Goal: Find specific page/section: Find specific page/section

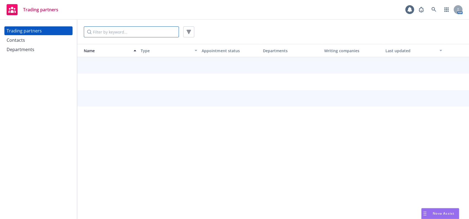
click at [84, 29] on input "Filter by keyword..." at bounding box center [131, 31] width 95 height 11
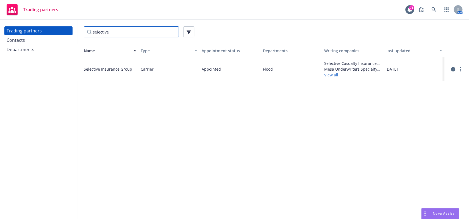
type input "selective"
click at [266, 70] on span "Flood" at bounding box center [291, 69] width 57 height 6
click at [459, 70] on link "more" at bounding box center [460, 69] width 7 height 7
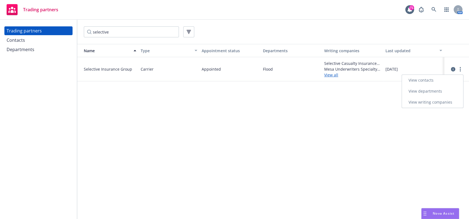
click at [434, 88] on link "View departments" at bounding box center [432, 91] width 61 height 11
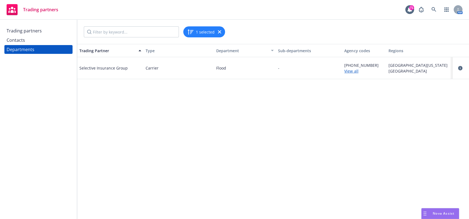
click at [24, 30] on div "Trading partners" at bounding box center [24, 30] width 35 height 9
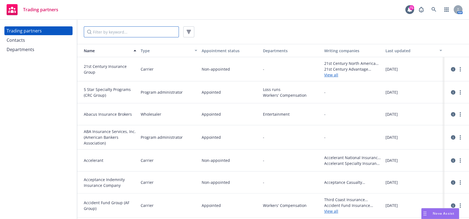
click at [107, 32] on input "Filter by keyword..." at bounding box center [131, 31] width 95 height 11
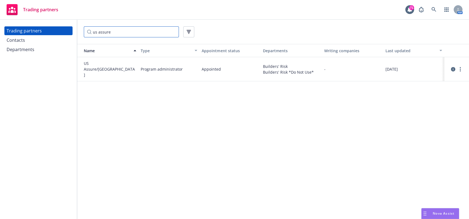
type input "us assure"
click at [281, 74] on div "Builders' Risk Builders' Risk *Do Not Use*" at bounding box center [291, 69] width 61 height 24
click at [460, 69] on circle "more" at bounding box center [459, 69] width 1 height 1
click at [444, 91] on link "View departments" at bounding box center [432, 90] width 61 height 11
